Goal: Navigation & Orientation: Find specific page/section

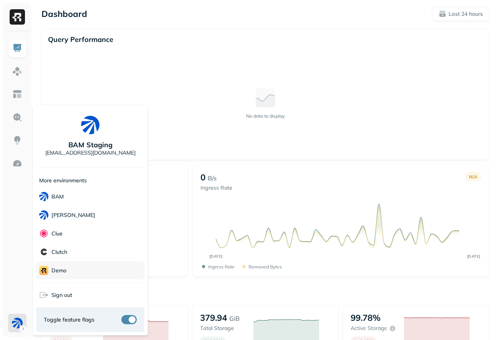
click at [57, 269] on p "demo" at bounding box center [58, 270] width 15 height 7
